Goal: Transaction & Acquisition: Purchase product/service

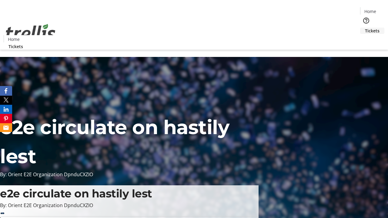
click at [365, 28] on span "Tickets" at bounding box center [372, 31] width 15 height 6
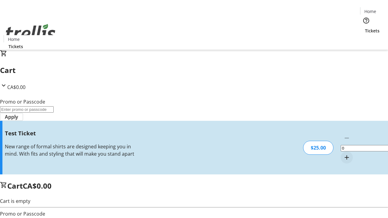
click at [343, 154] on mat-icon "Increment by one" at bounding box center [346, 157] width 7 height 7
type input "1"
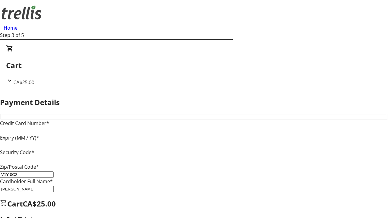
type input "V1Y 0C2"
